Goal: Information Seeking & Learning: Compare options

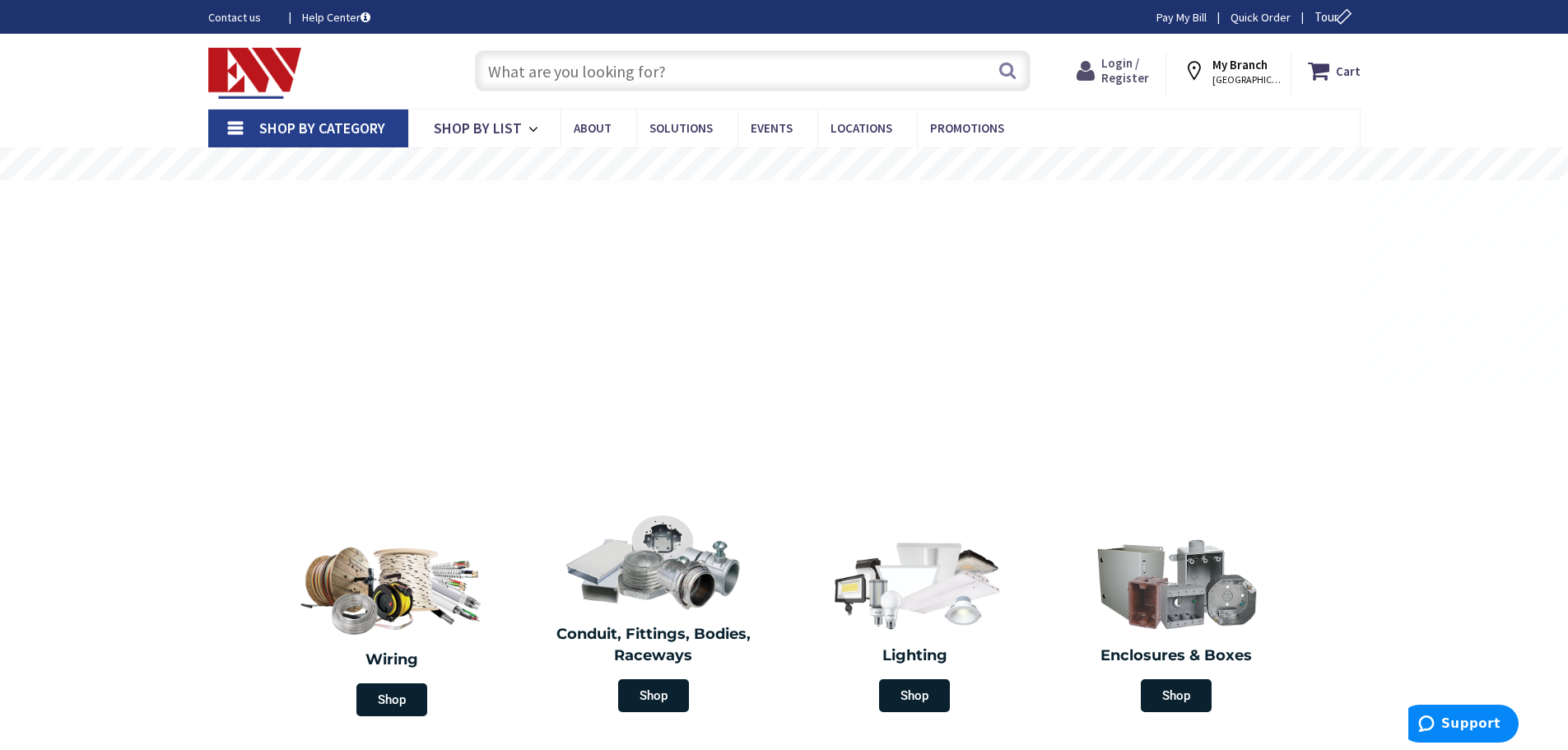
click at [1131, 70] on span "Login / Register" at bounding box center [1125, 70] width 48 height 30
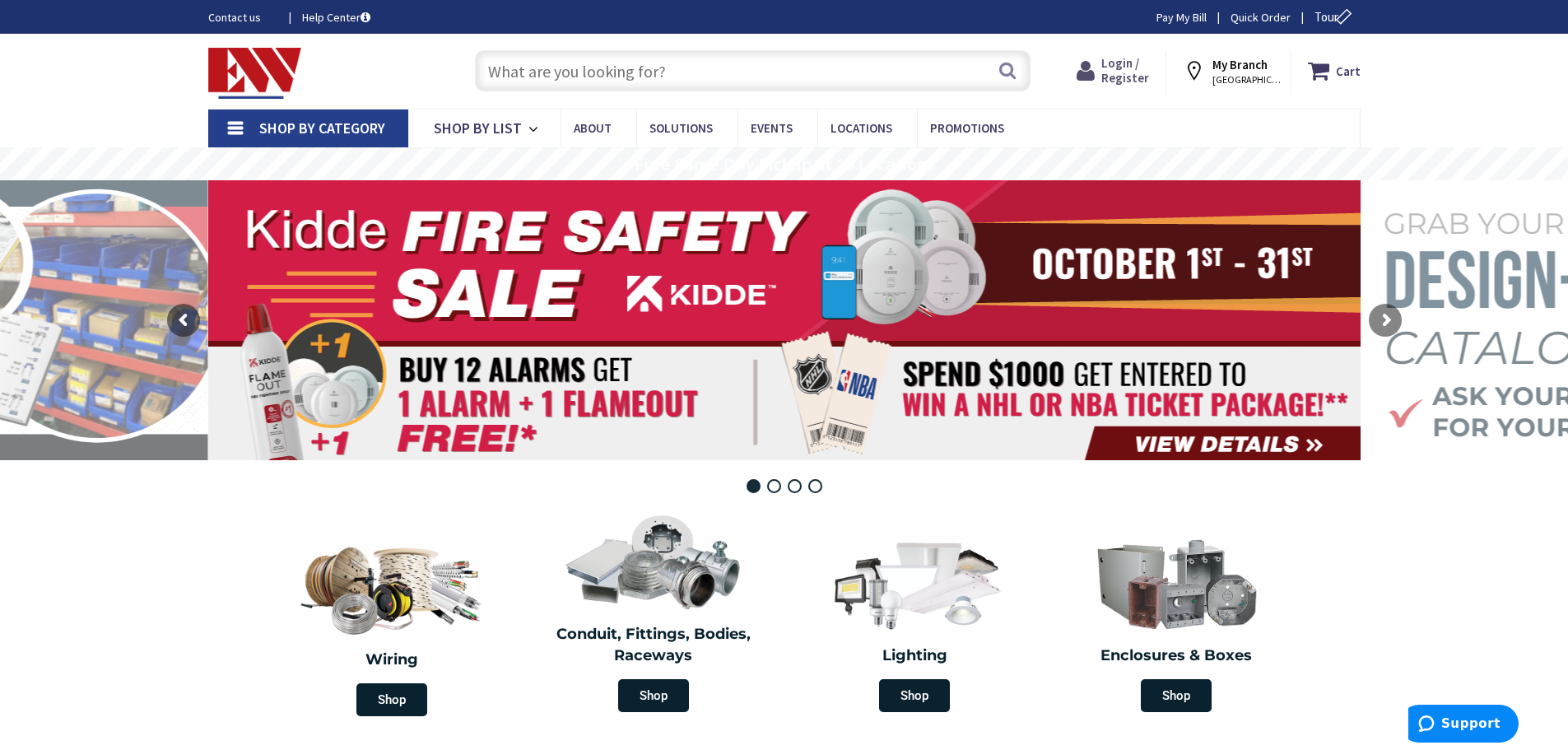
click at [1116, 81] on span "Login / Register" at bounding box center [1125, 70] width 48 height 30
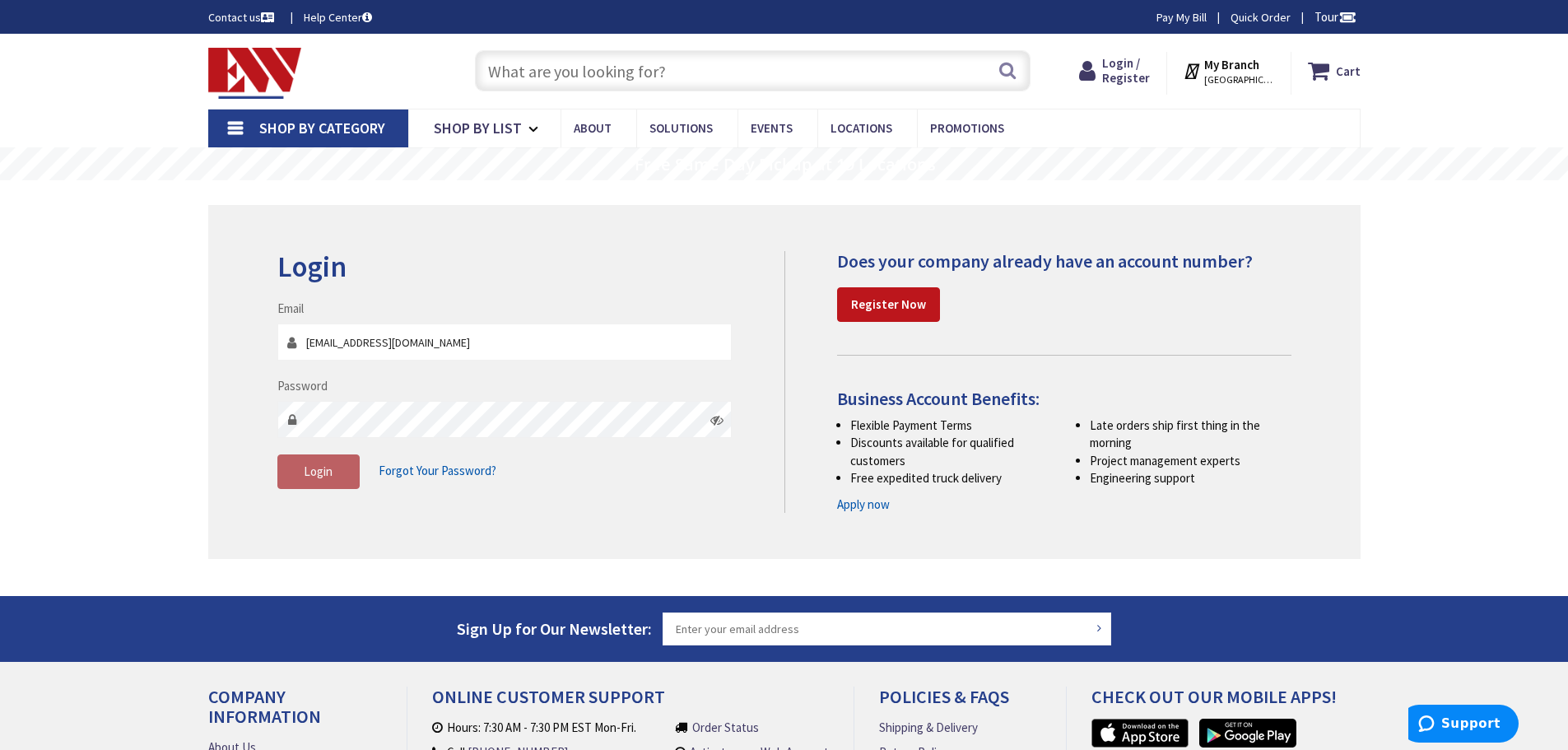
click at [295, 462] on button "Login" at bounding box center [319, 472] width 82 height 35
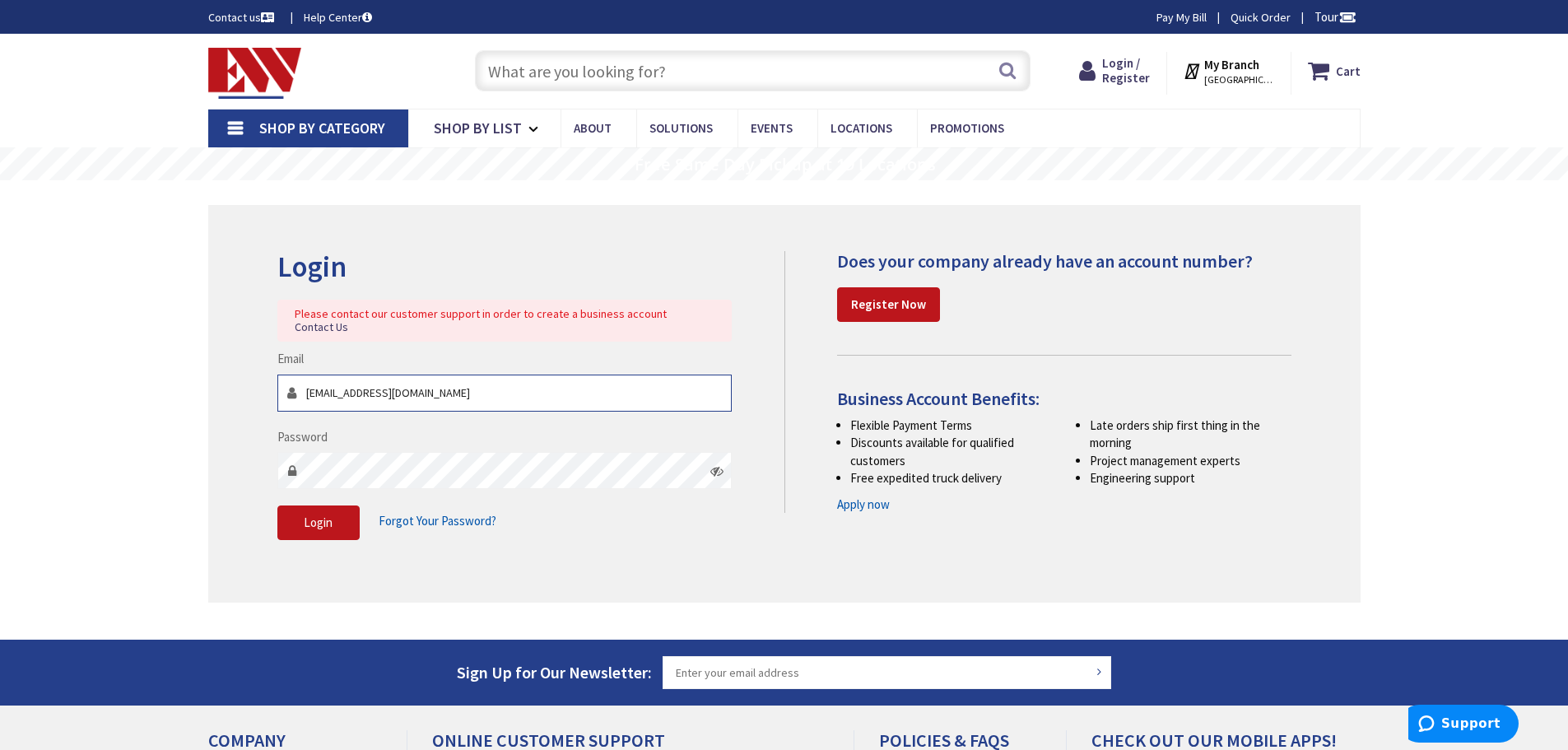
drag, startPoint x: 515, startPoint y: 377, endPoint x: 44, endPoint y: 321, distance: 474.3
click at [44, 321] on div "Skip to Content Toggle Nav Search Cart My Cart Close" at bounding box center [784, 526] width 1568 height 984
type input "[EMAIL_ADDRESS][DOMAIN_NAME]"
click at [321, 515] on span "Login" at bounding box center [318, 522] width 28 height 16
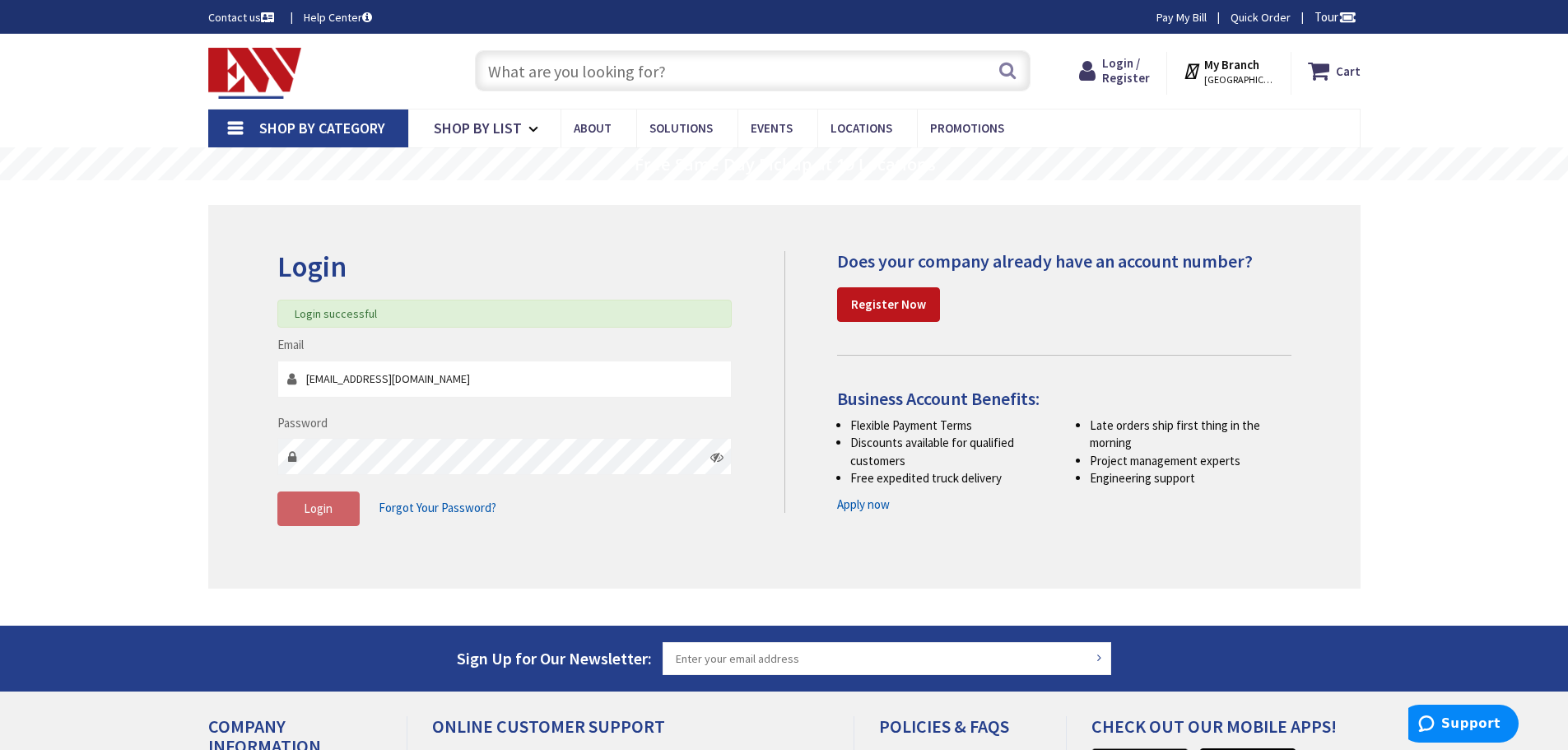
click at [550, 68] on input "text" at bounding box center [752, 71] width 556 height 41
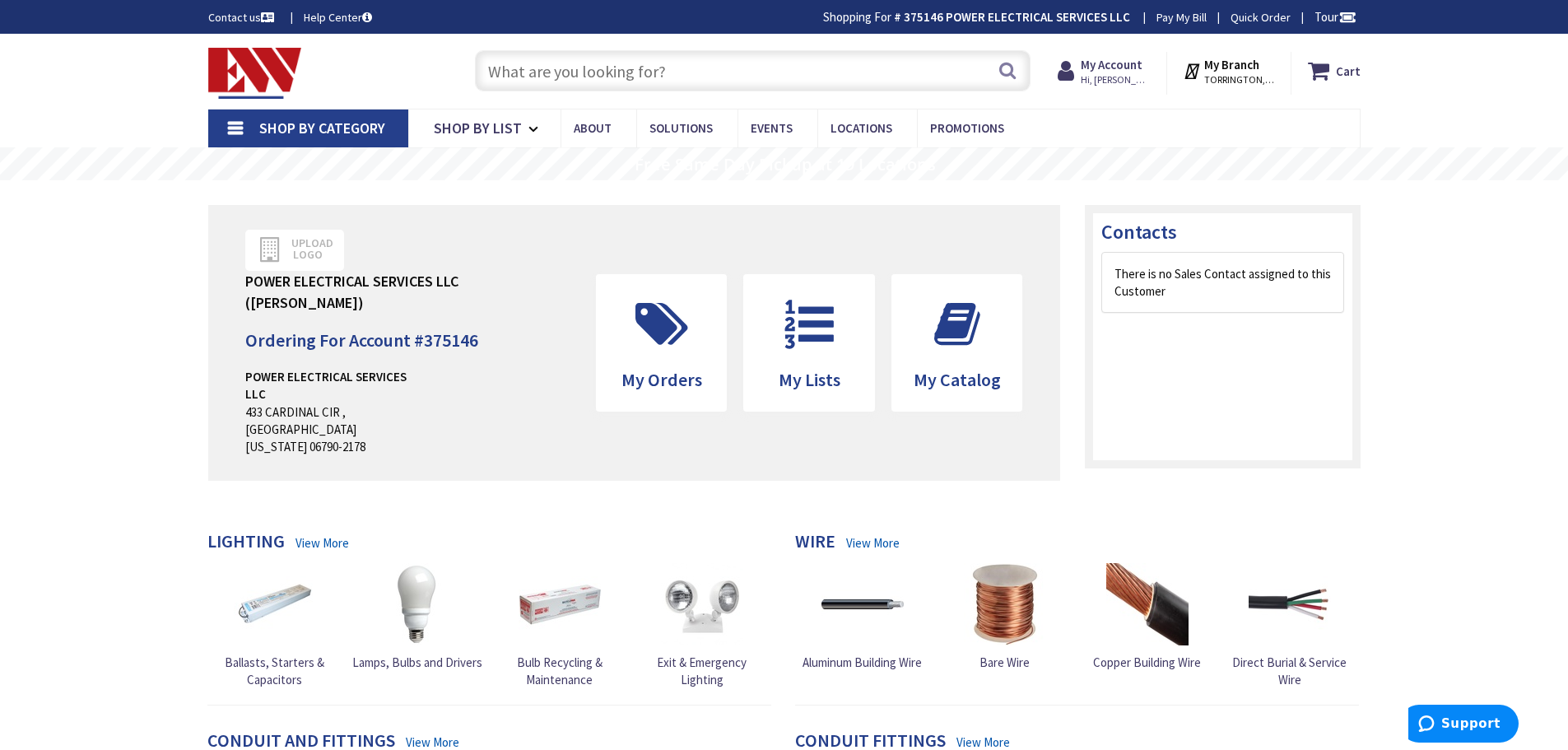
click at [541, 64] on input "text" at bounding box center [752, 71] width 556 height 41
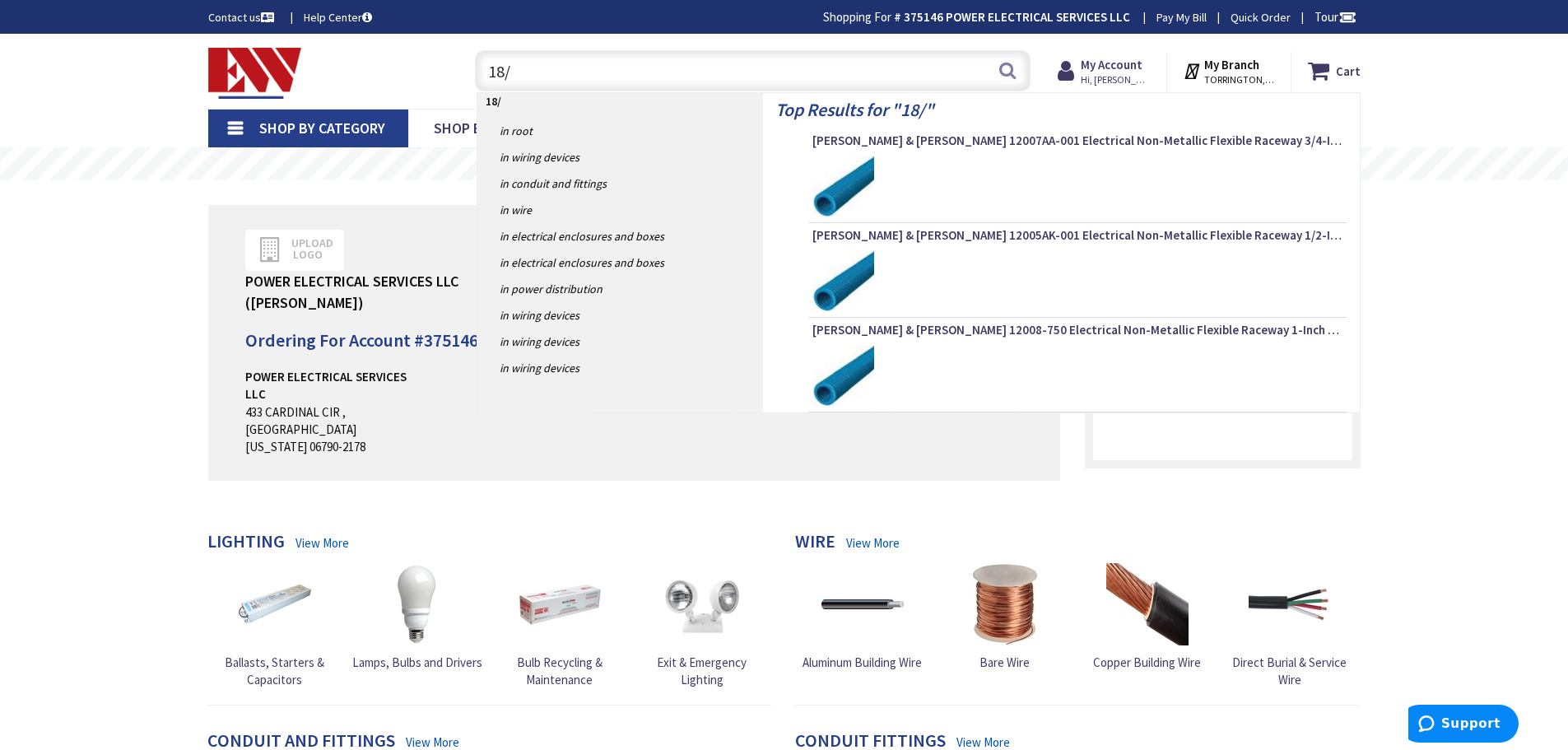
type input "18/3"
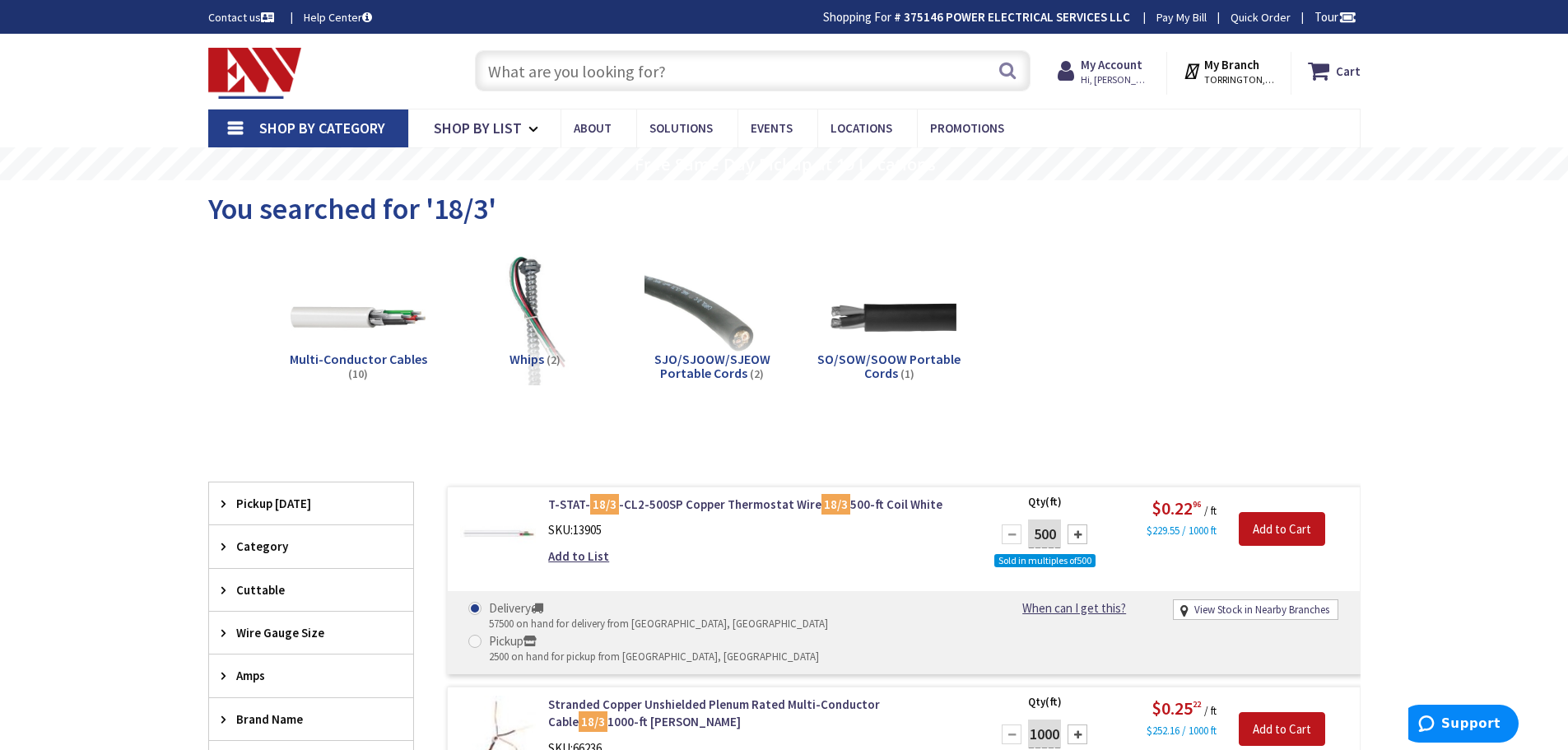
click at [537, 85] on input "text" at bounding box center [752, 71] width 556 height 41
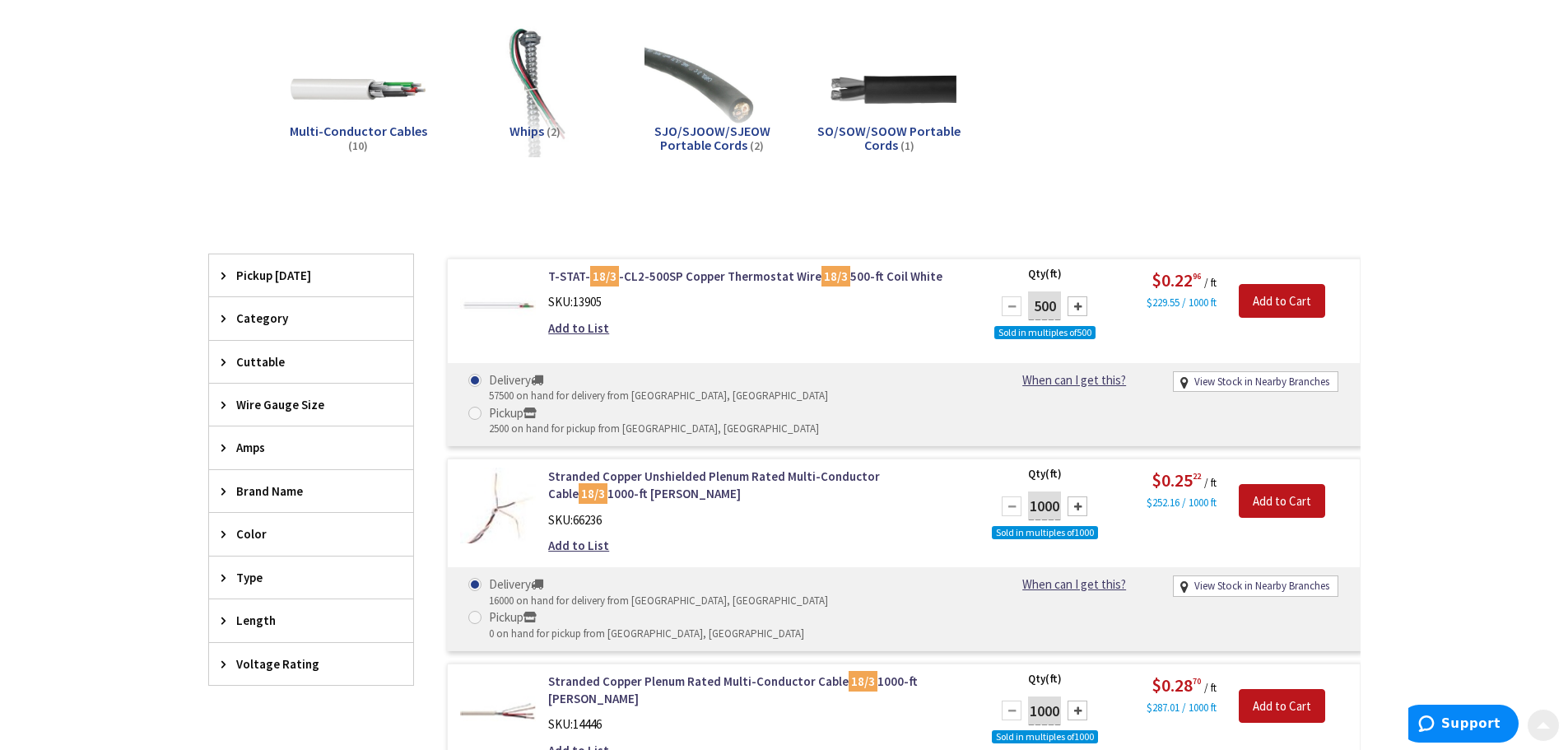
scroll to position [247, 0]
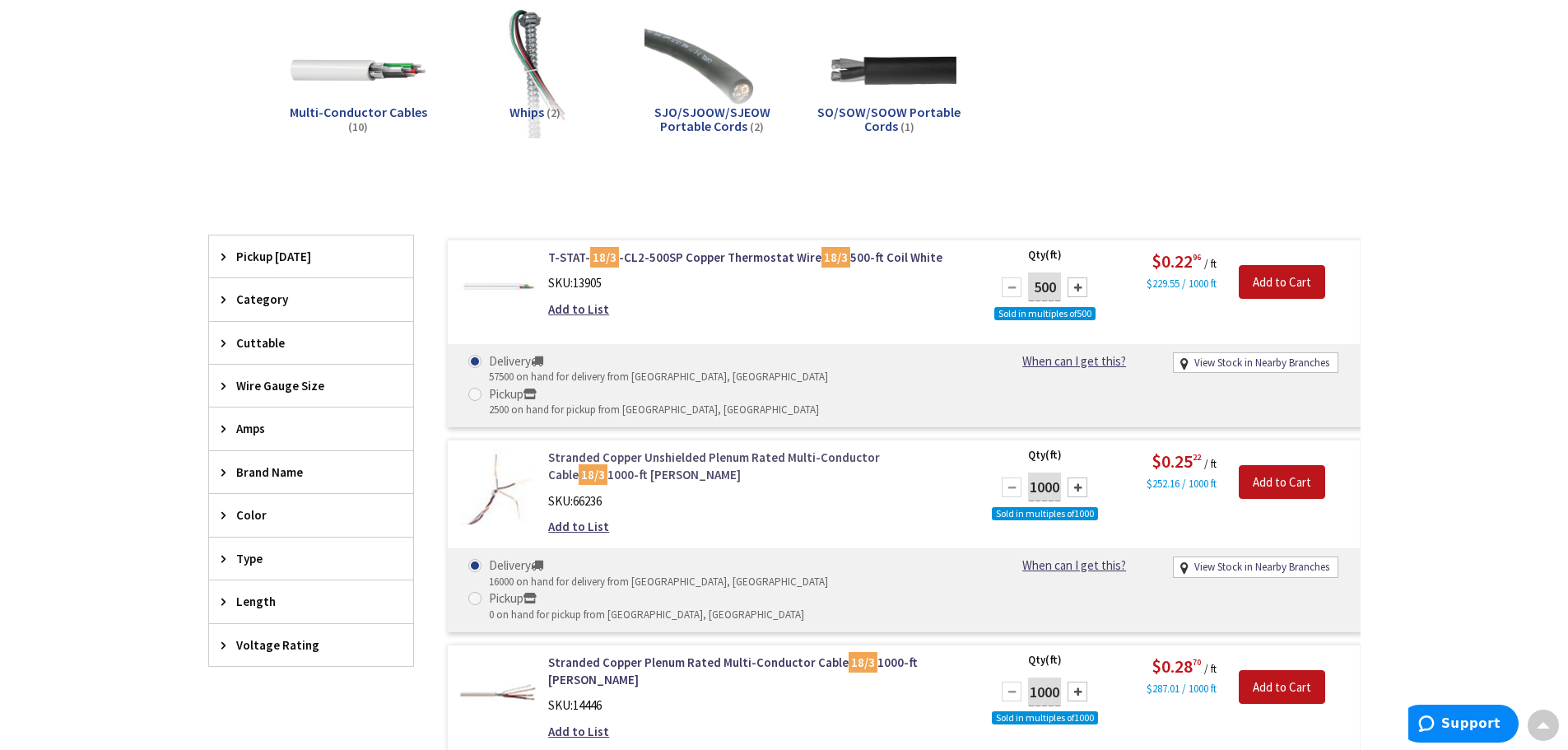
click at [646, 449] on link "Stranded Copper Unshielded Plenum Rated Multi-Conductor Cable 18/3 1000-ft Reel…" at bounding box center [757, 466] width 419 height 36
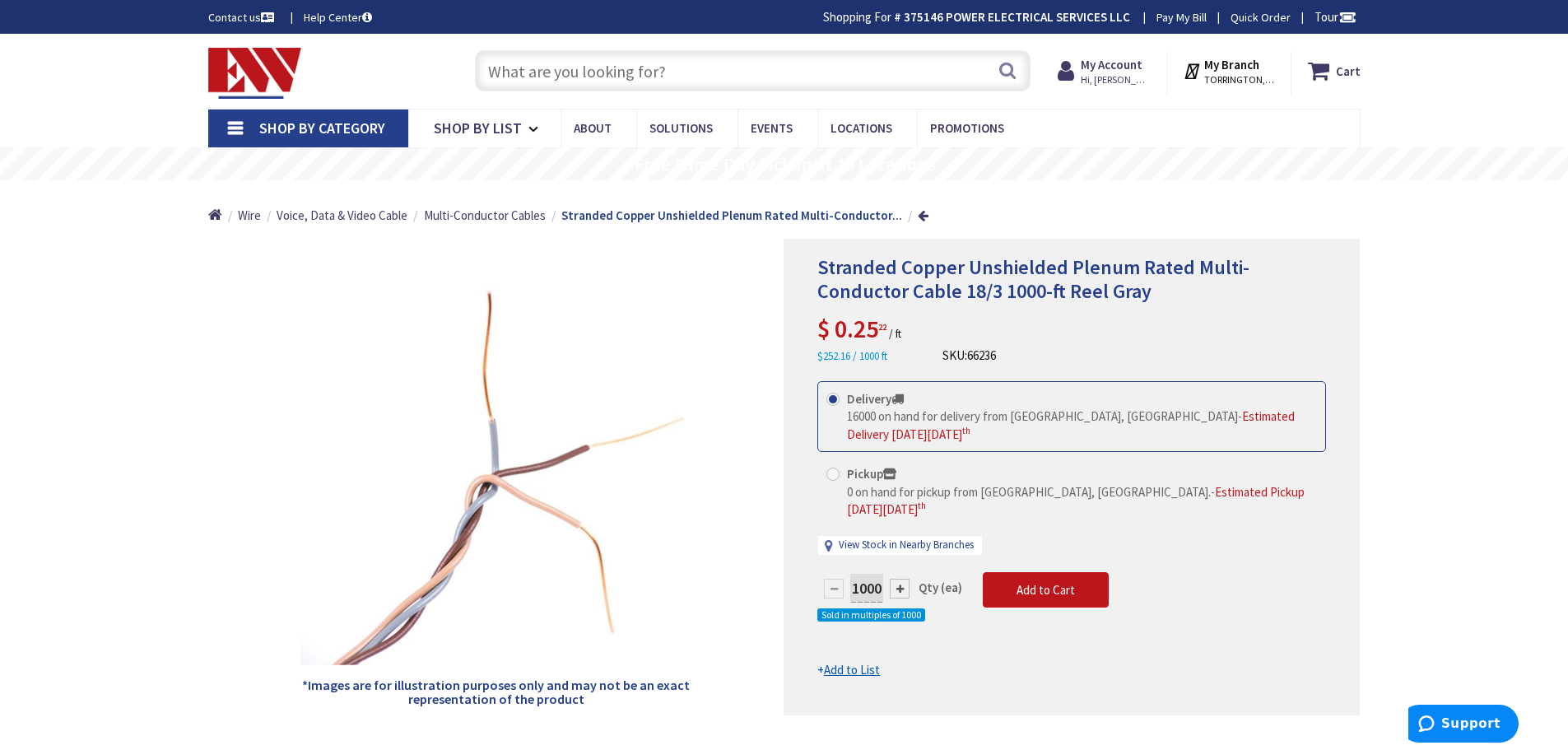
click at [550, 71] on input "text" at bounding box center [752, 71] width 556 height 41
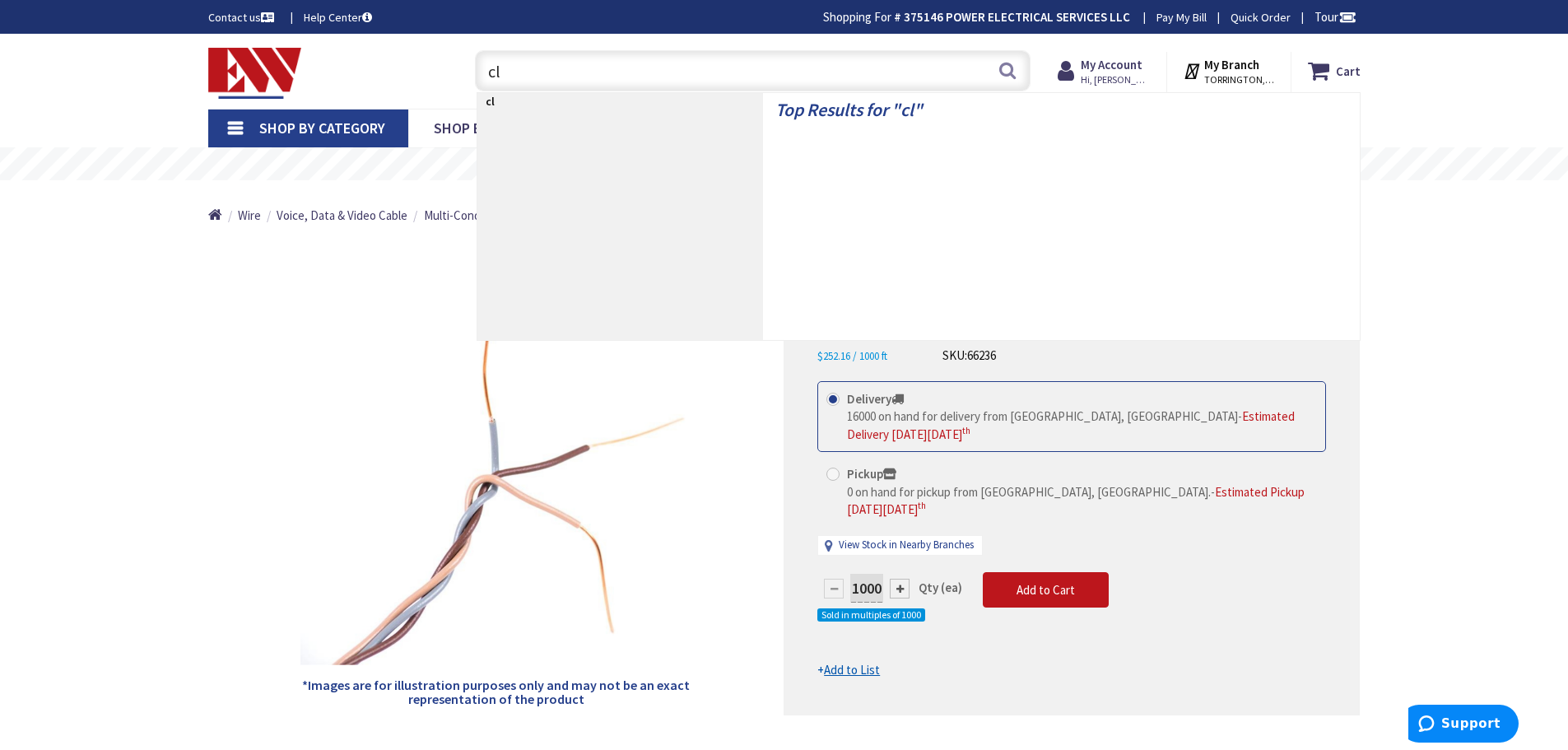
type input "cl3"
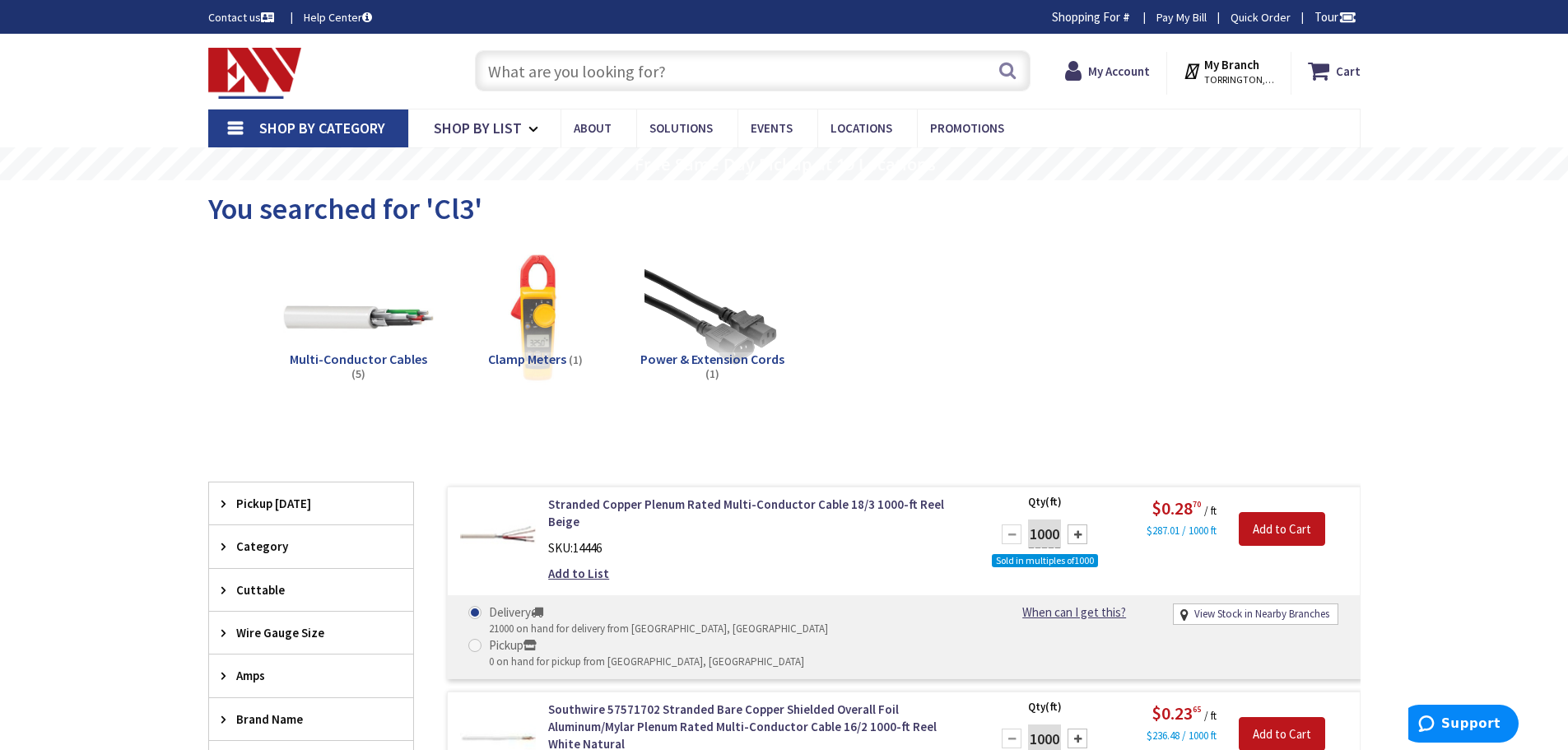
click at [389, 329] on img at bounding box center [357, 317] width 149 height 149
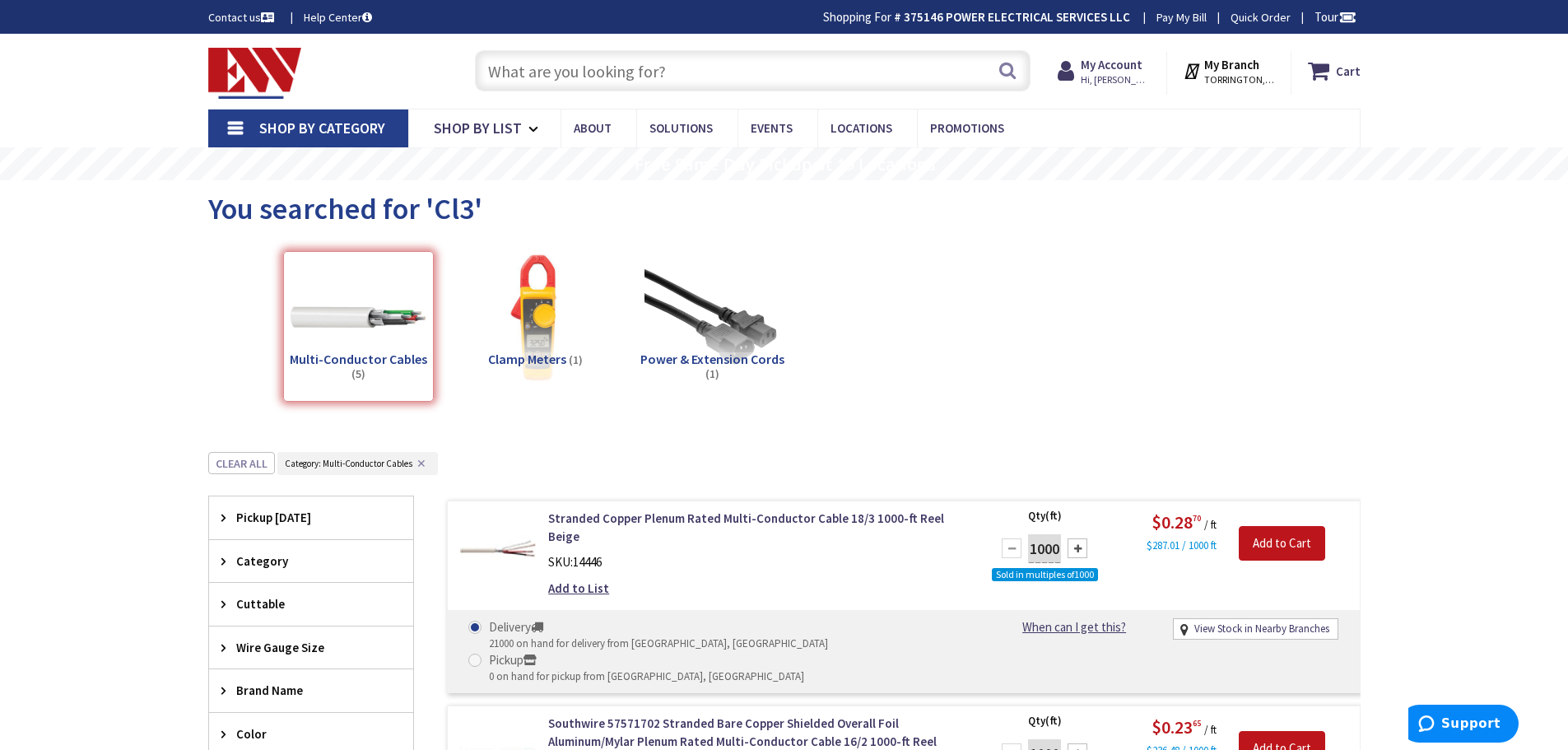
click at [639, 63] on input "text" at bounding box center [752, 71] width 556 height 41
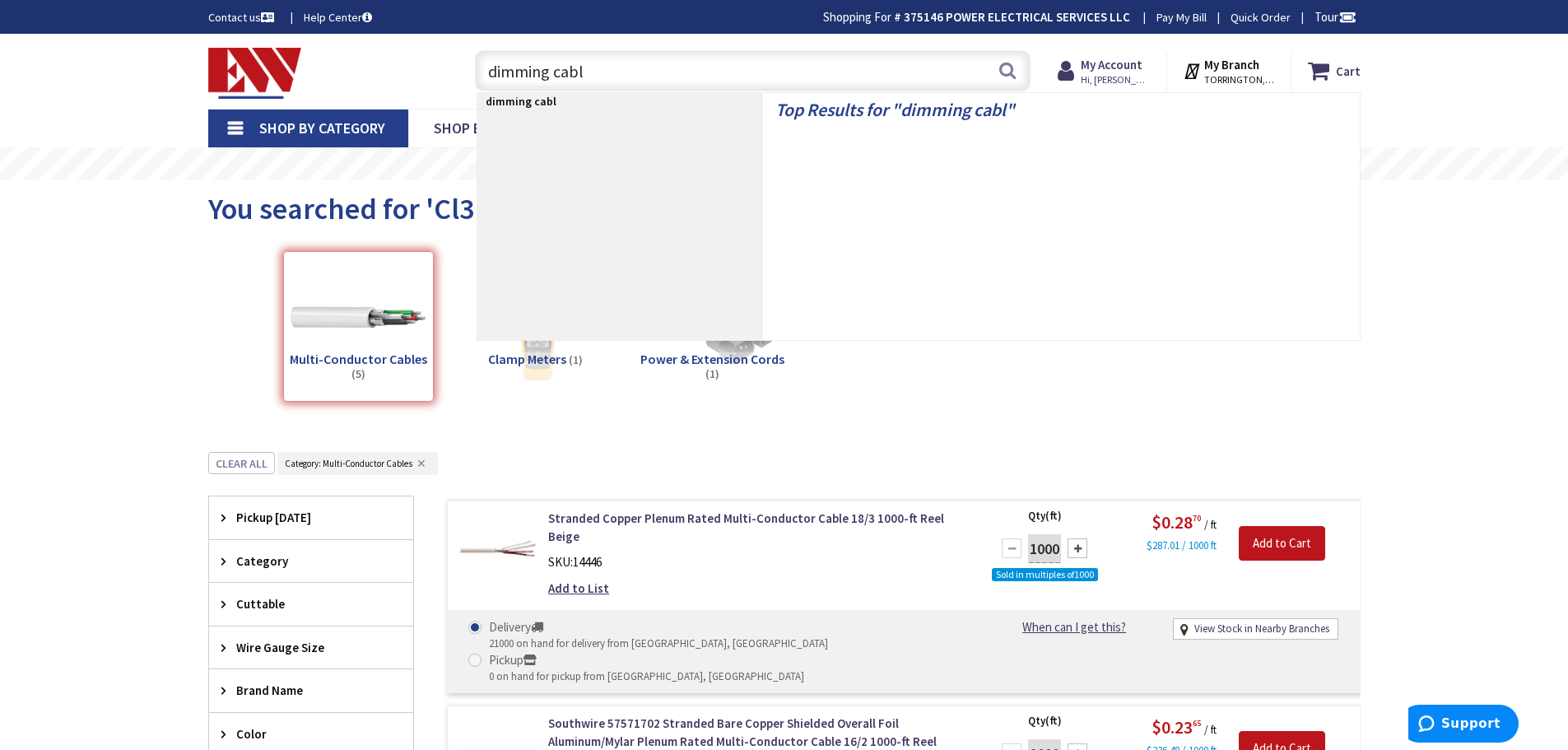
type input "dimming cable"
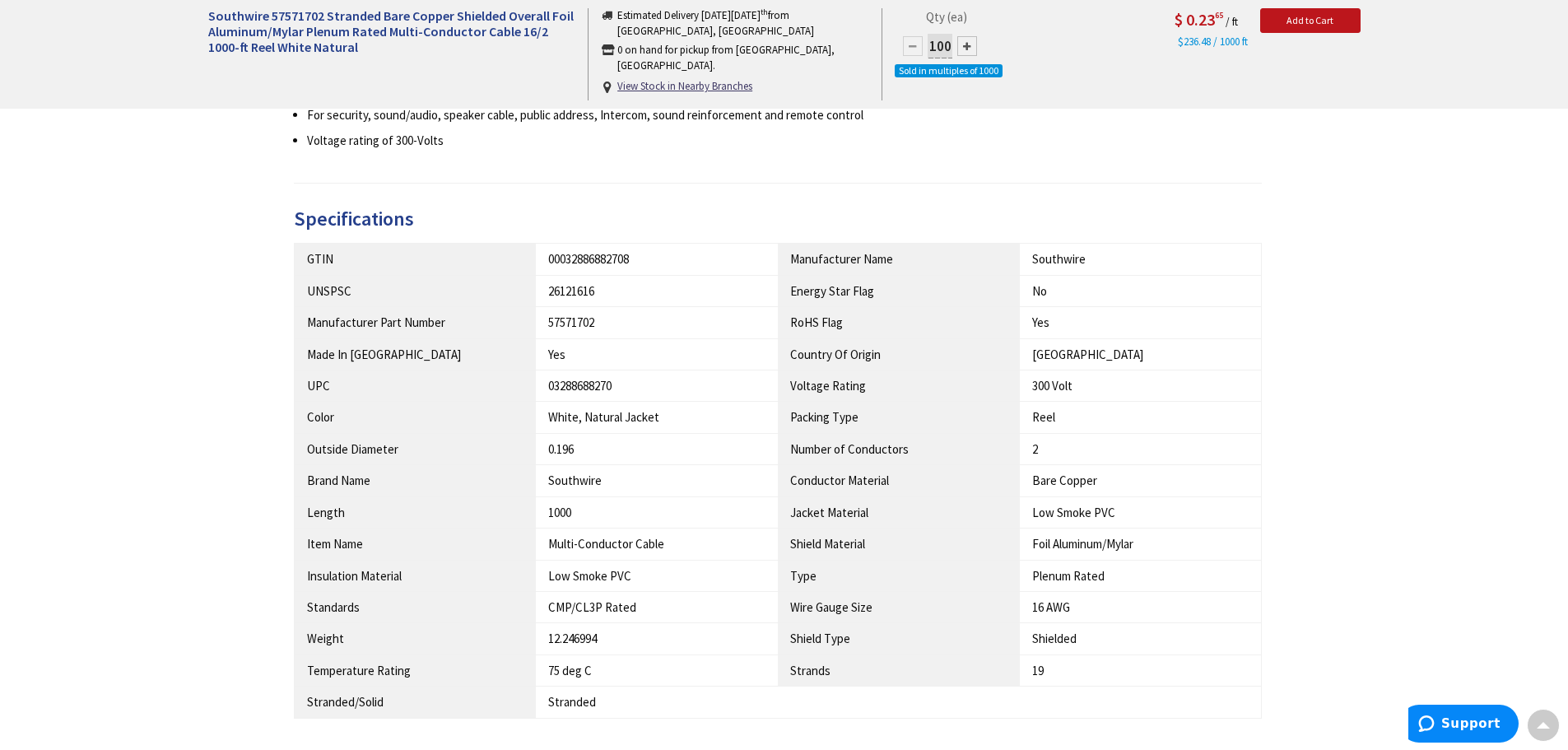
scroll to position [165, 0]
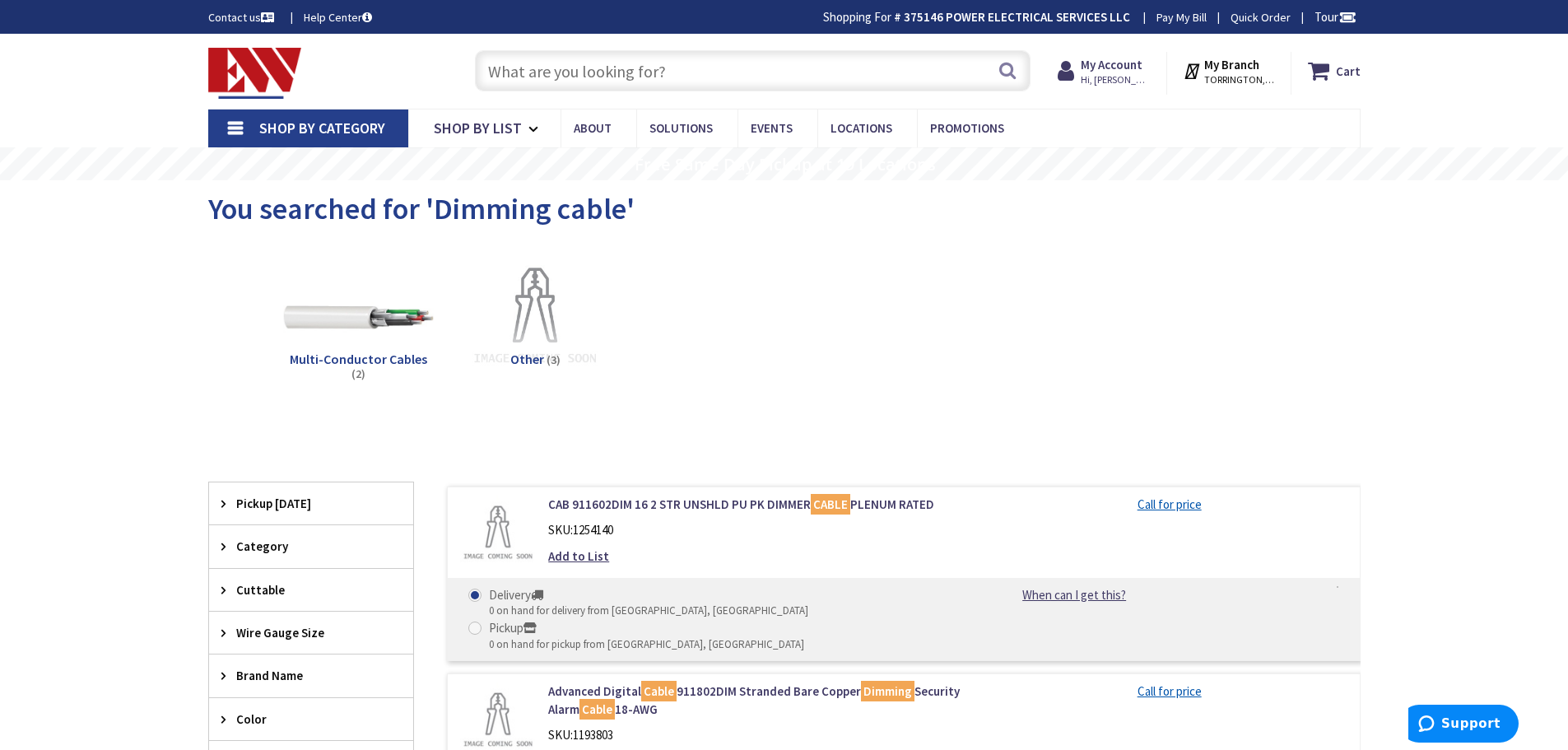
click at [382, 321] on img at bounding box center [357, 317] width 149 height 149
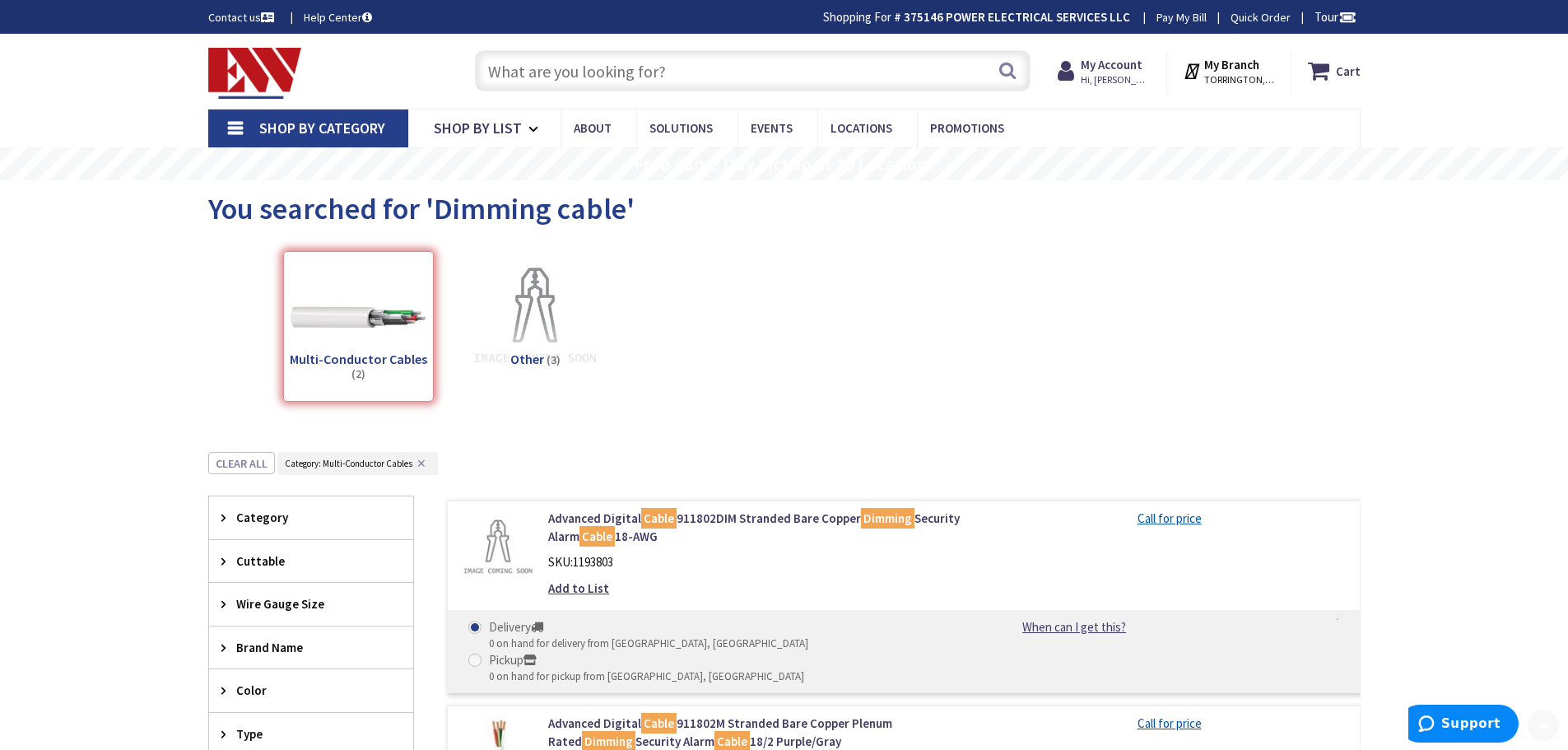
scroll to position [451, 0]
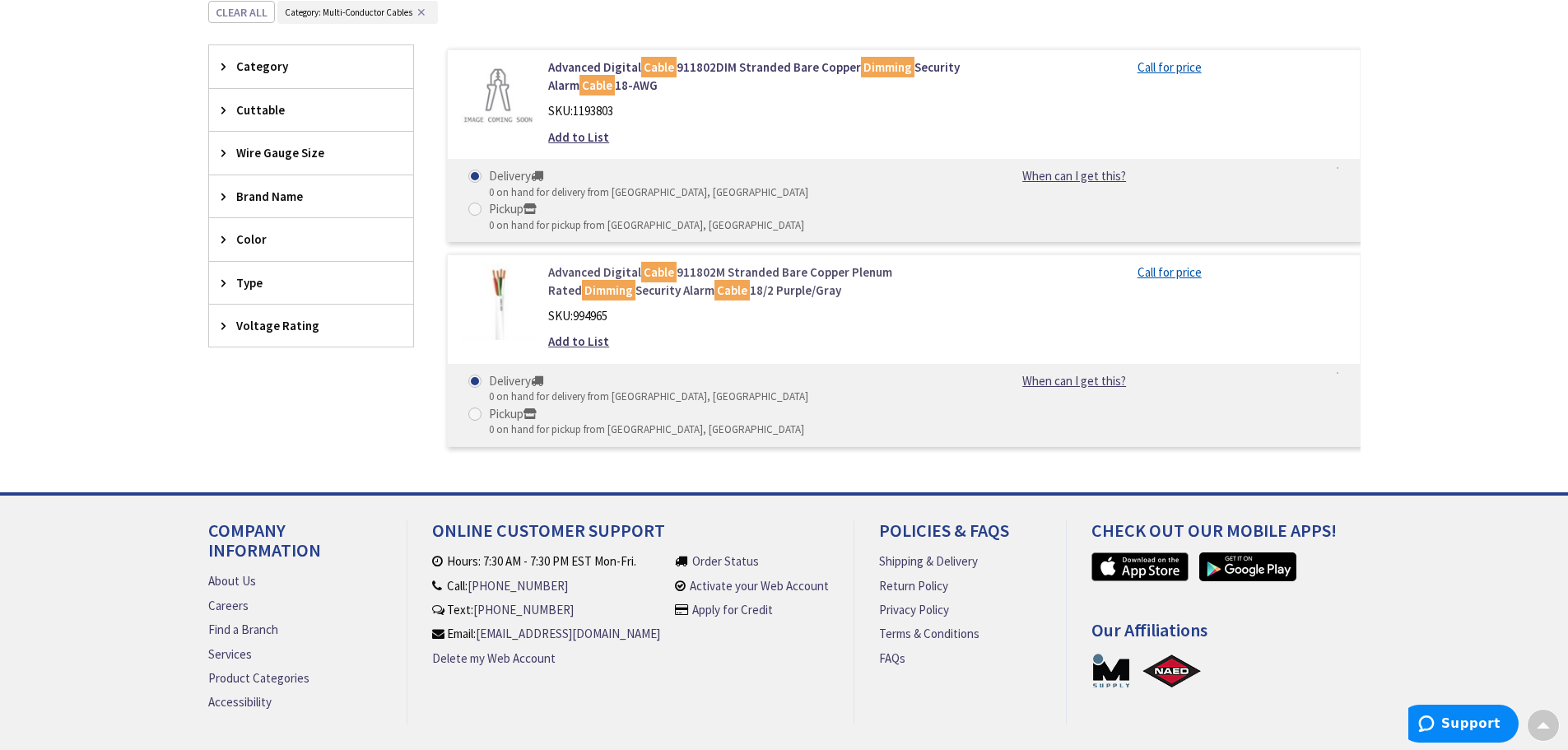
click at [630, 264] on link "Advanced Digital Cable 911802M Stranded Bare Copper Plenum Rated Dimming Securi…" at bounding box center [757, 281] width 419 height 36
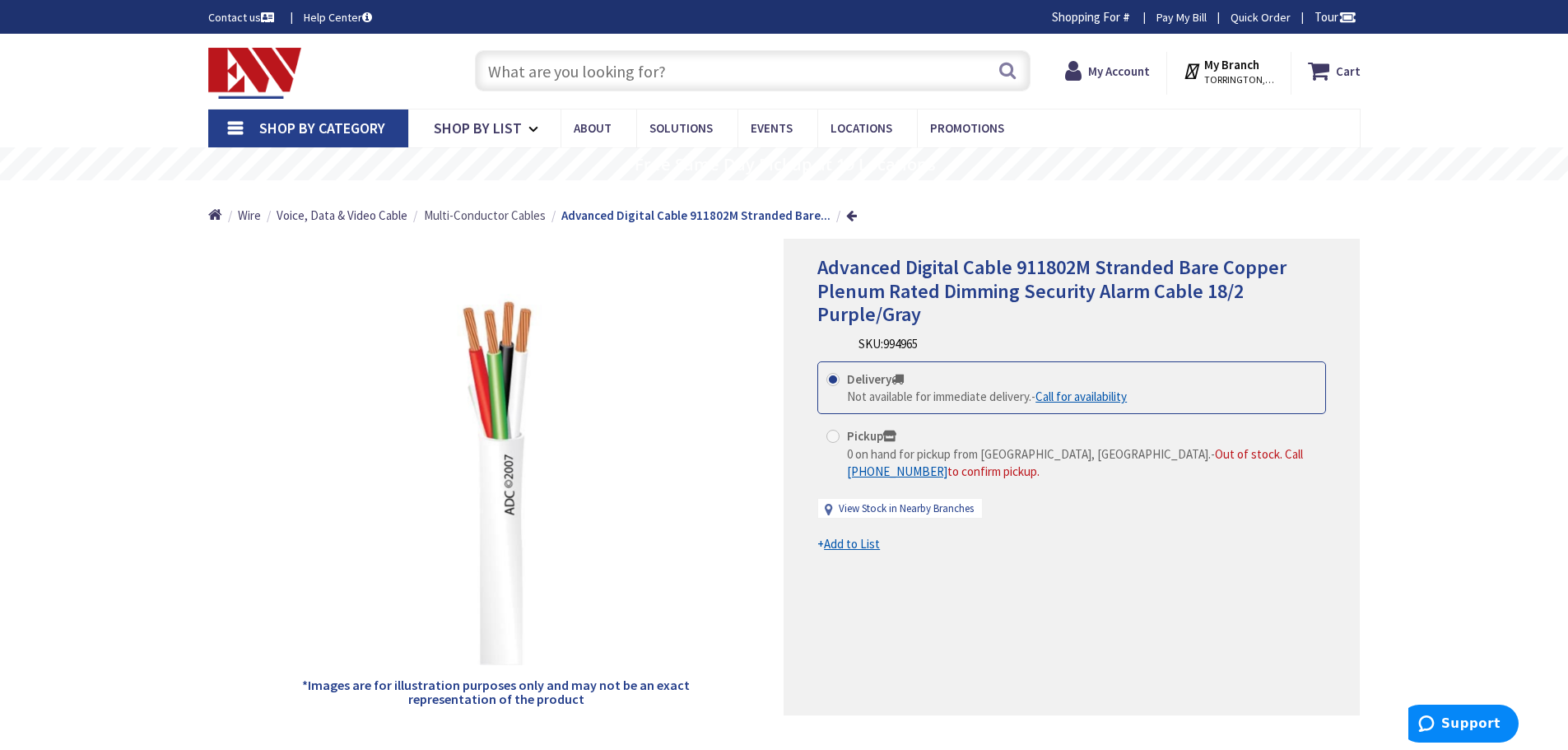
click at [483, 217] on span "Multi-Conductor Cables" at bounding box center [485, 214] width 122 height 16
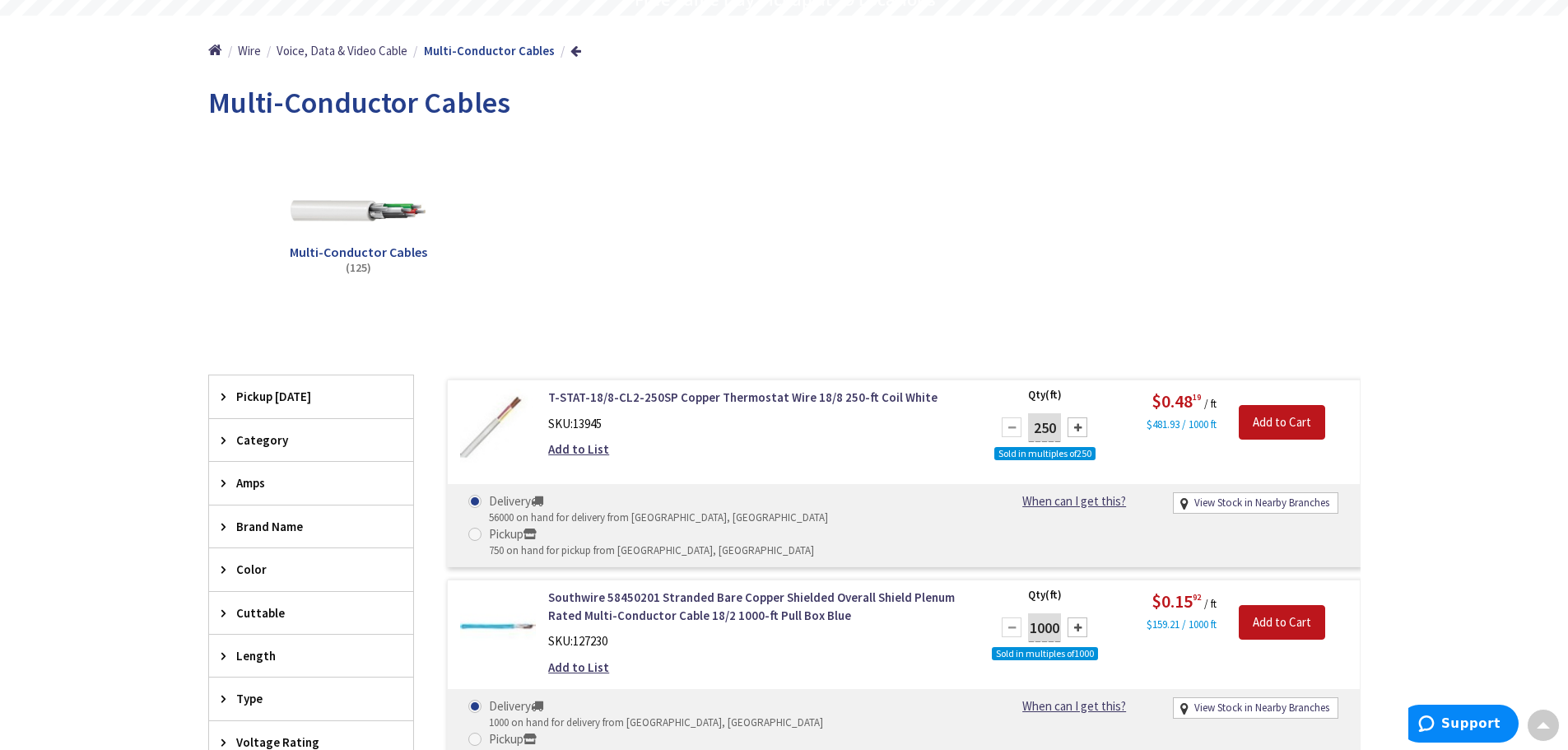
scroll to position [329, 0]
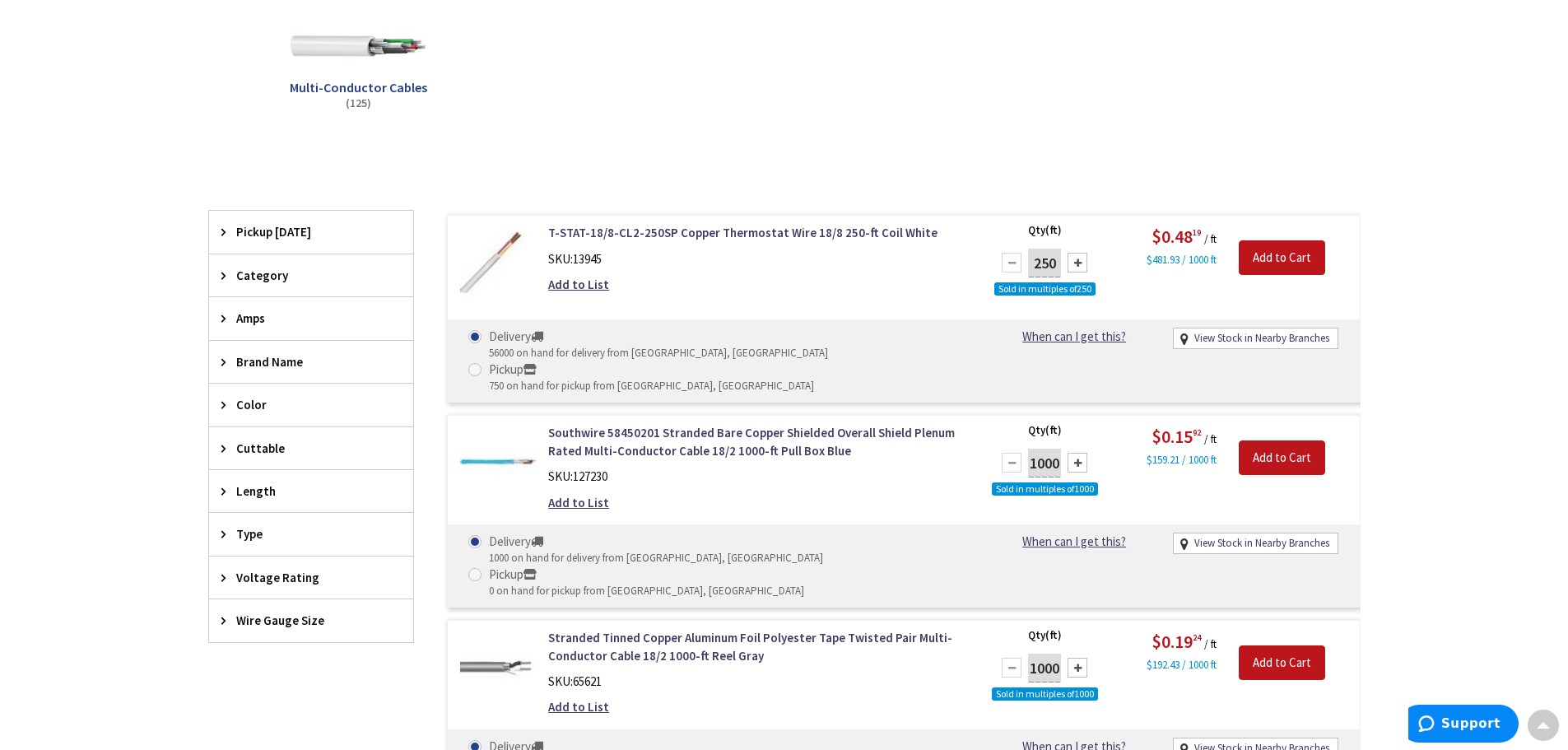
click at [217, 409] on div "Color" at bounding box center [310, 405] width 204 height 42
click at [222, 404] on icon at bounding box center [227, 404] width 12 height 12
click at [218, 575] on div "Voltage Rating" at bounding box center [310, 577] width 204 height 42
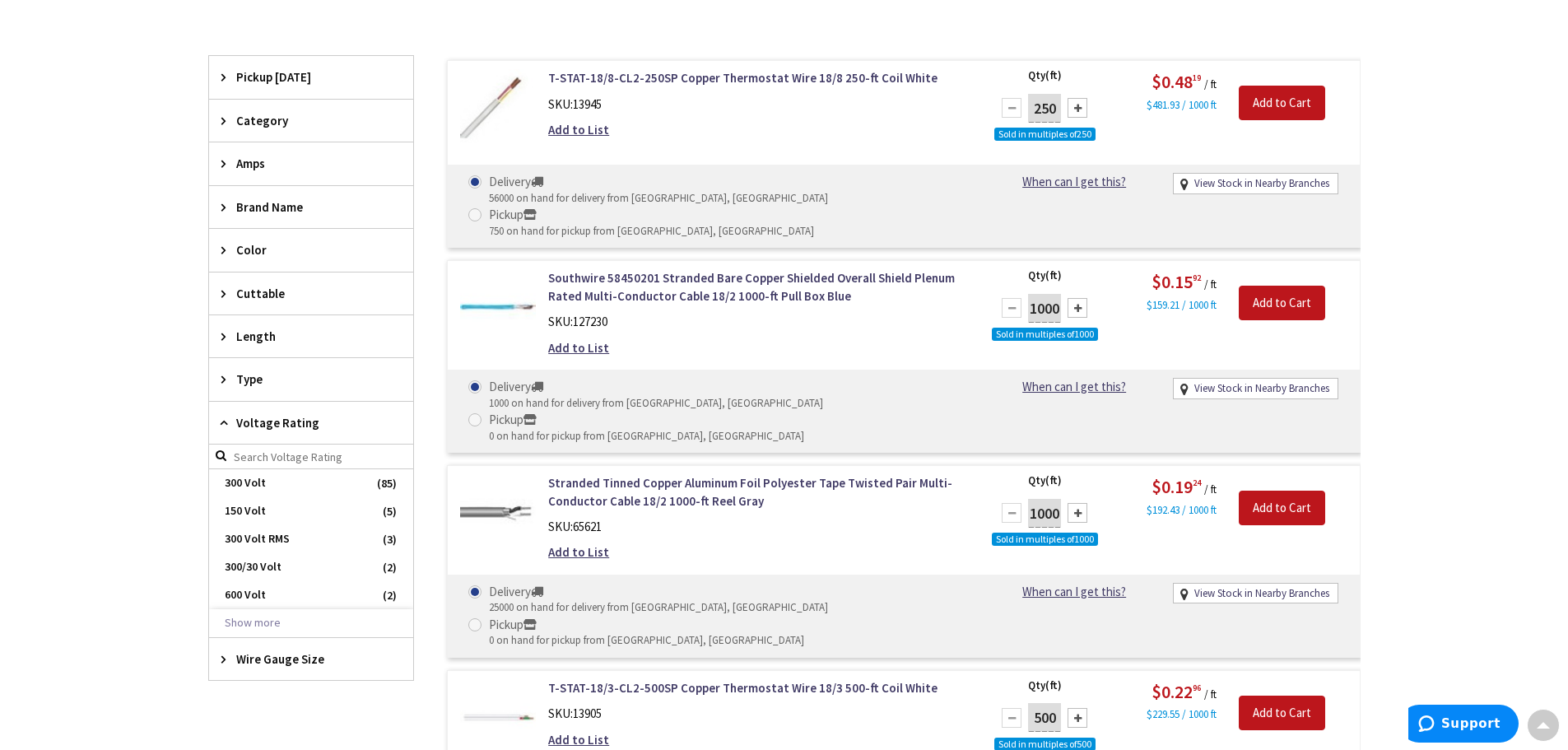
scroll to position [494, 0]
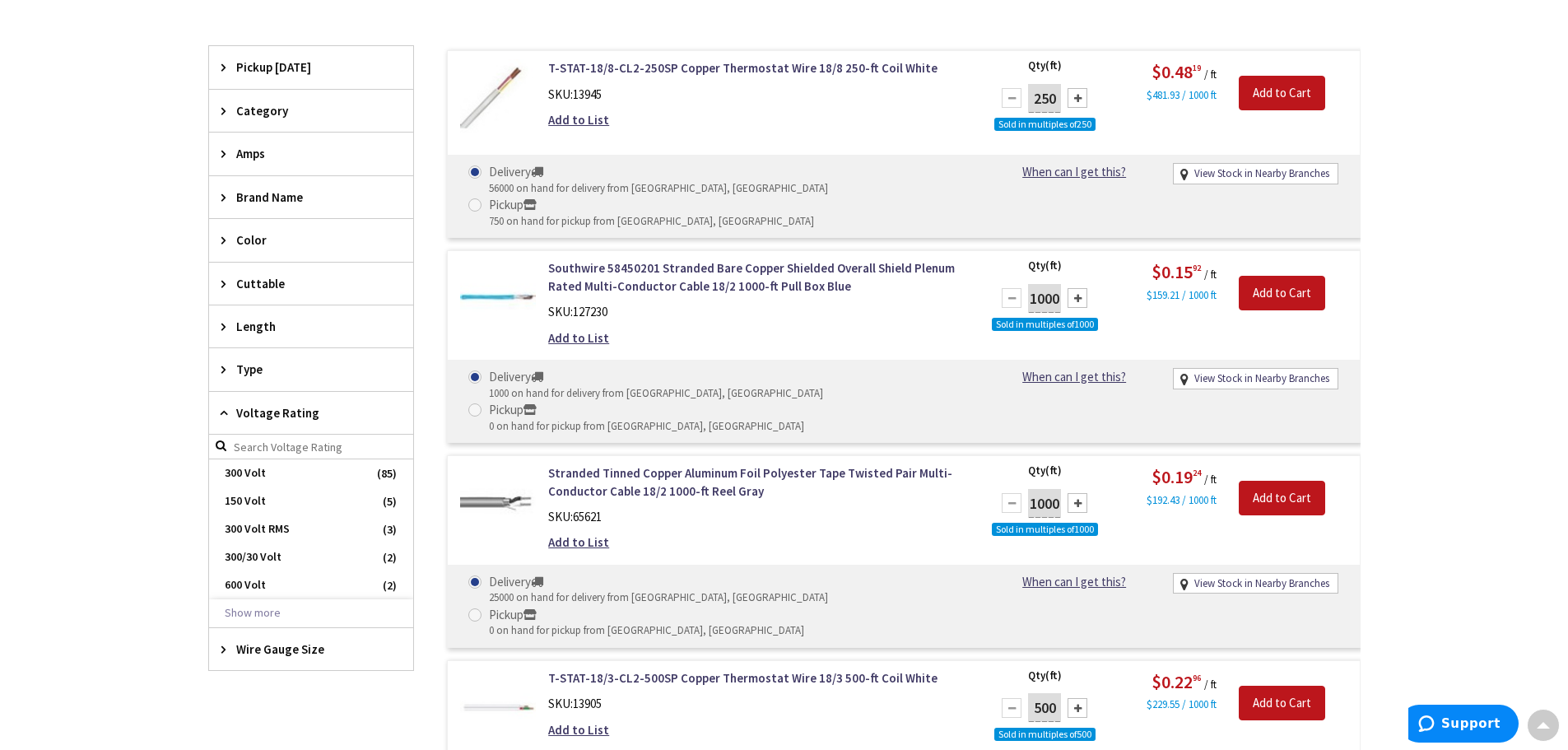
click at [278, 654] on span "Wire Gauge Size" at bounding box center [303, 648] width 134 height 17
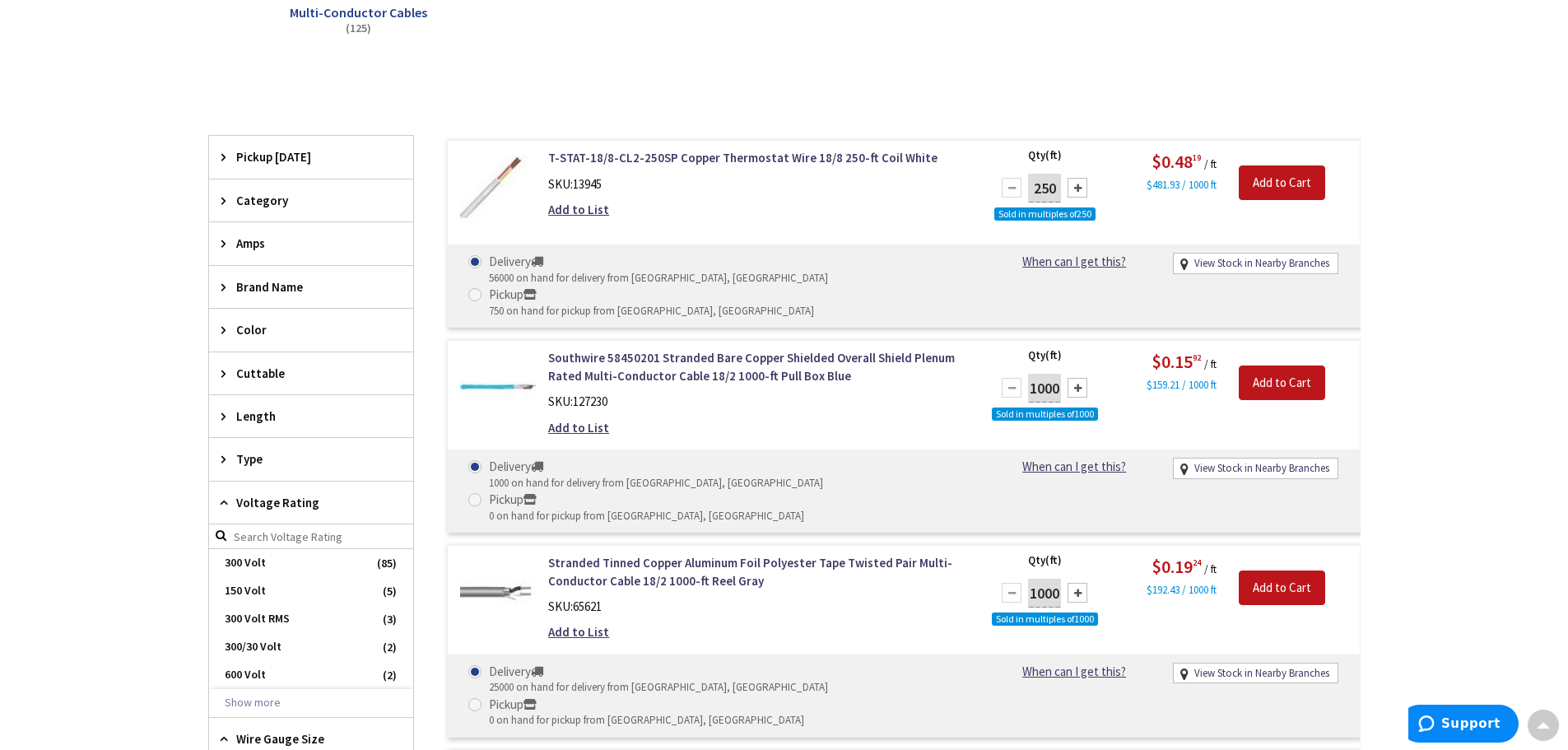
scroll to position [247, 0]
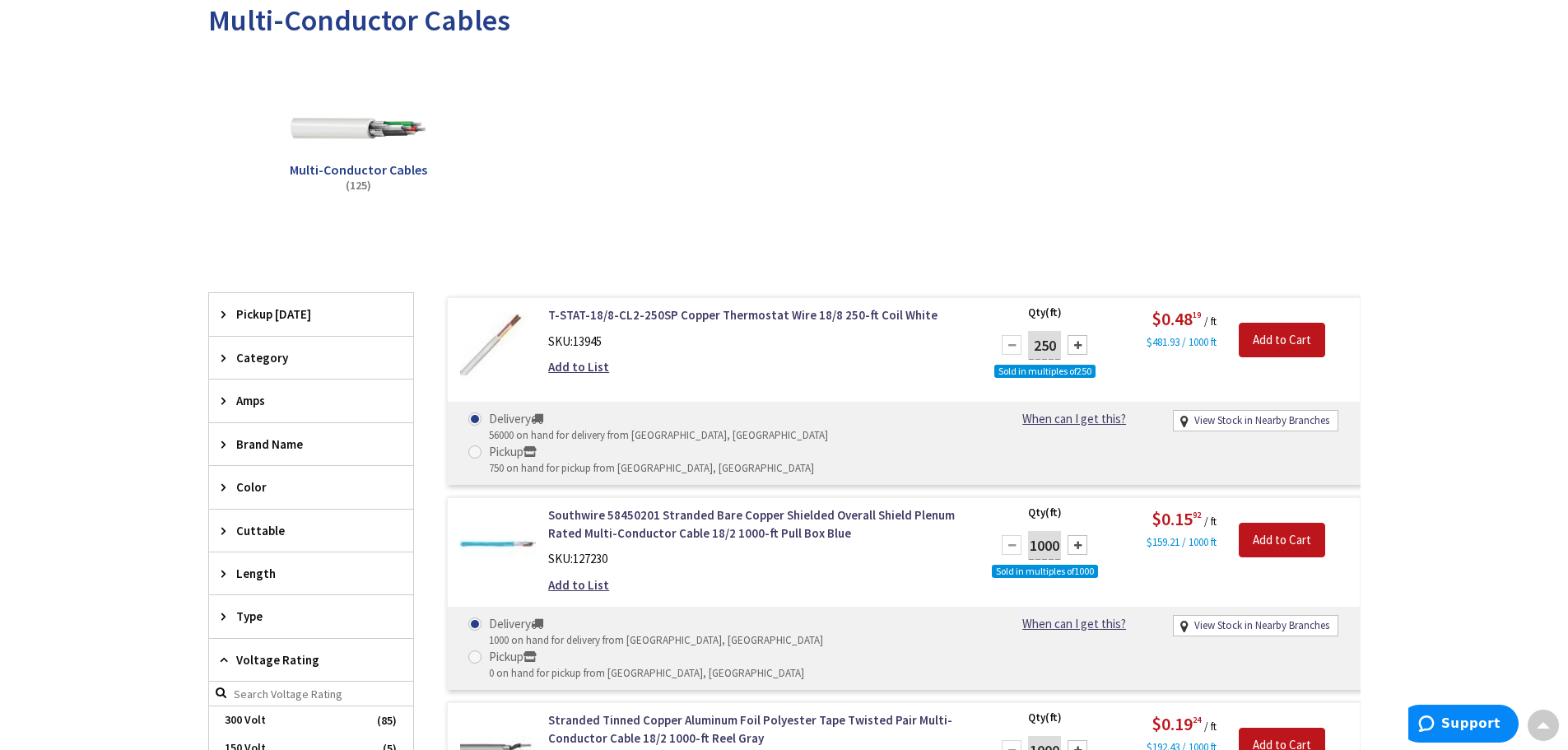
click at [223, 364] on div "Category" at bounding box center [310, 357] width 204 height 42
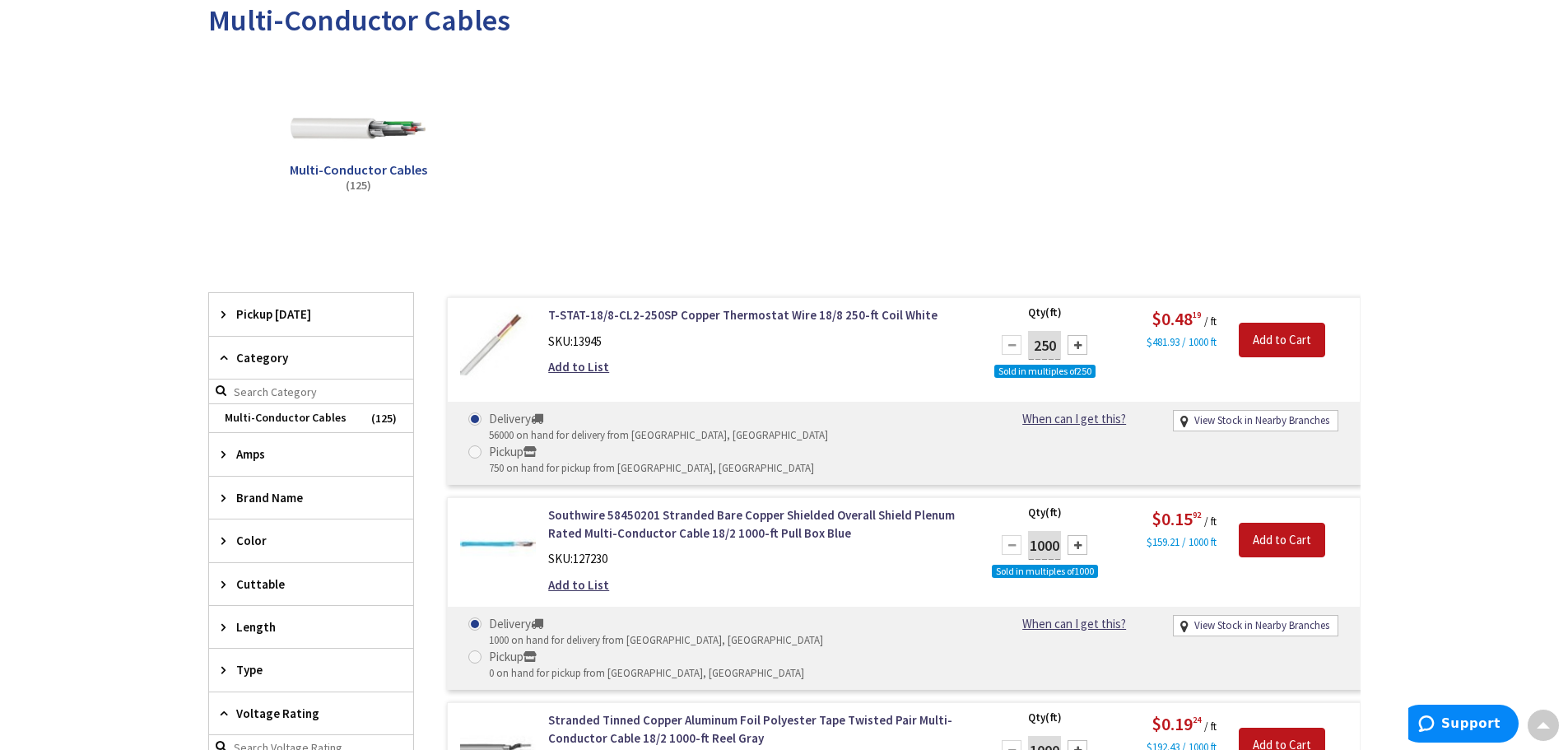
click at [225, 320] on icon at bounding box center [227, 313] width 12 height 12
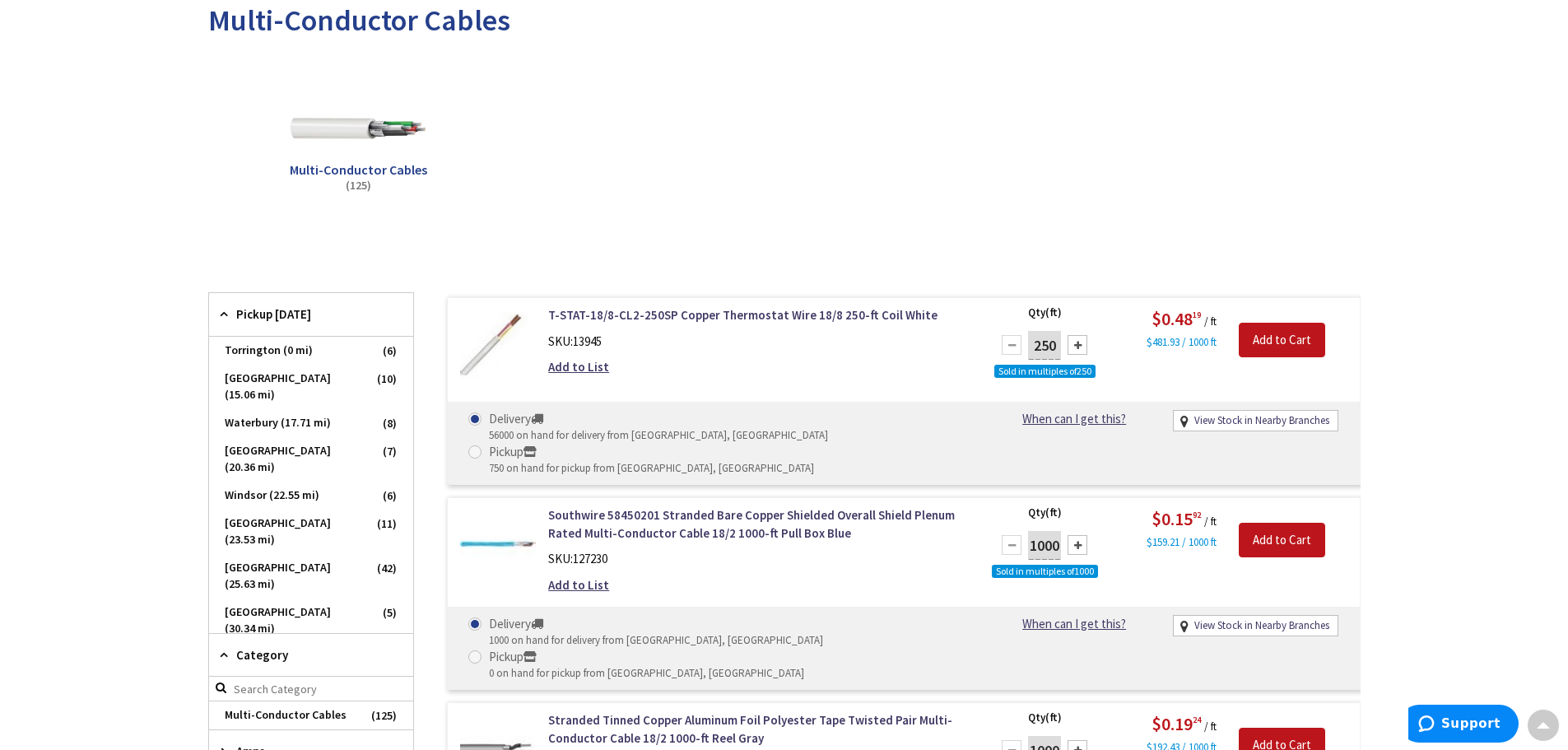
click at [225, 312] on icon at bounding box center [227, 313] width 12 height 12
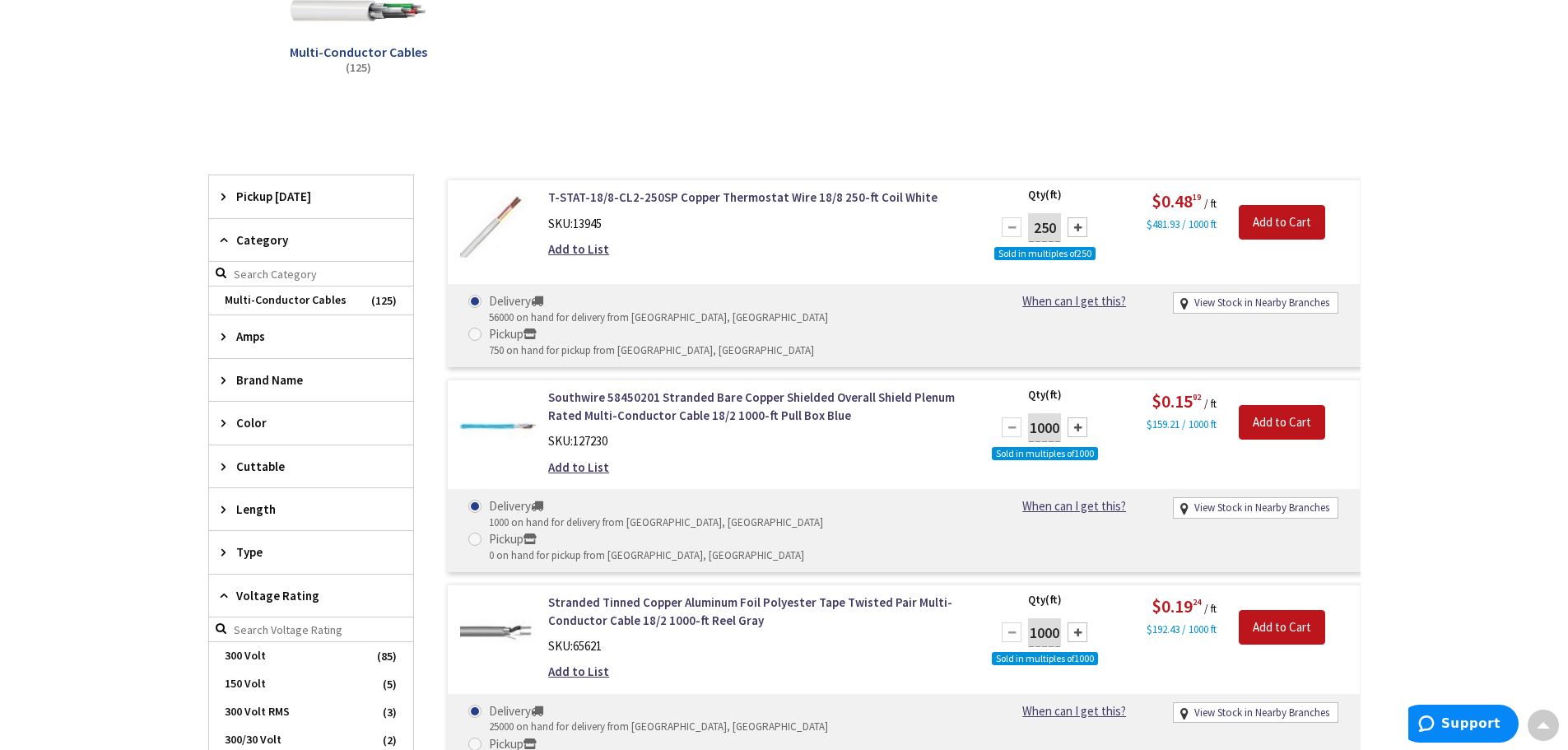
scroll to position [0, 0]
